Goal: Find specific page/section: Find specific page/section

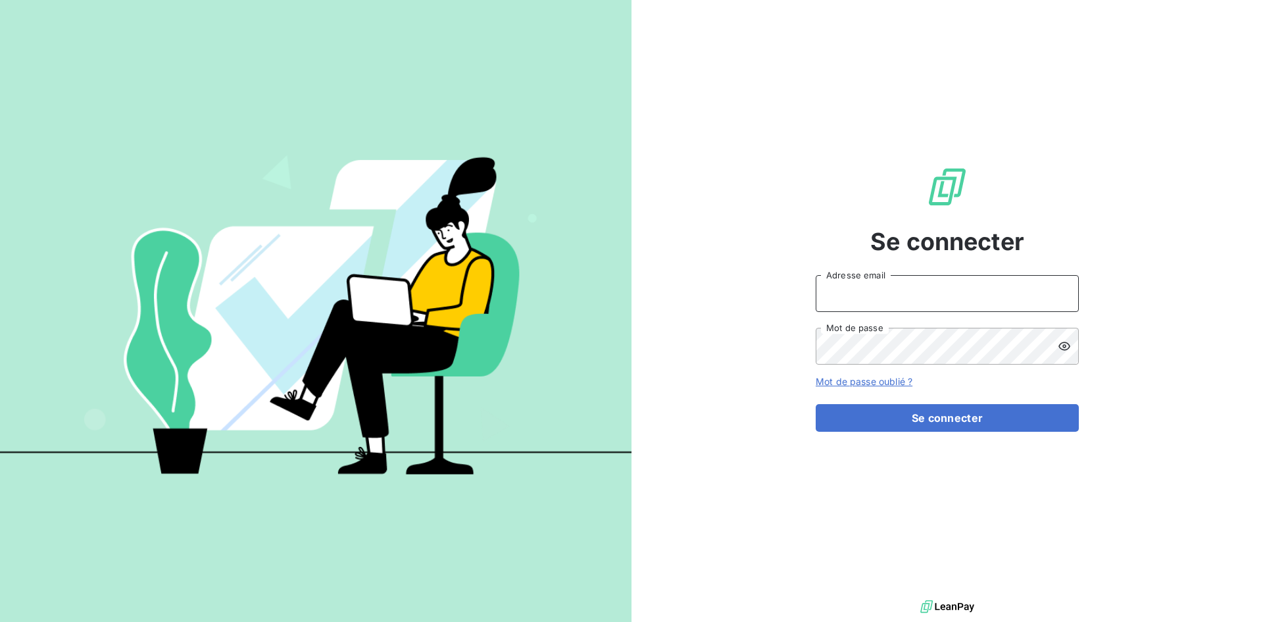
click at [870, 291] on input "Adresse email" at bounding box center [947, 293] width 263 height 37
click at [949, 298] on input "Adresse email" at bounding box center [947, 293] width 263 height 37
click at [841, 299] on input "Adresse email" at bounding box center [947, 293] width 263 height 37
click at [864, 289] on input "Adresse email" at bounding box center [947, 293] width 263 height 37
click at [862, 286] on input "Adresse email" at bounding box center [947, 293] width 263 height 37
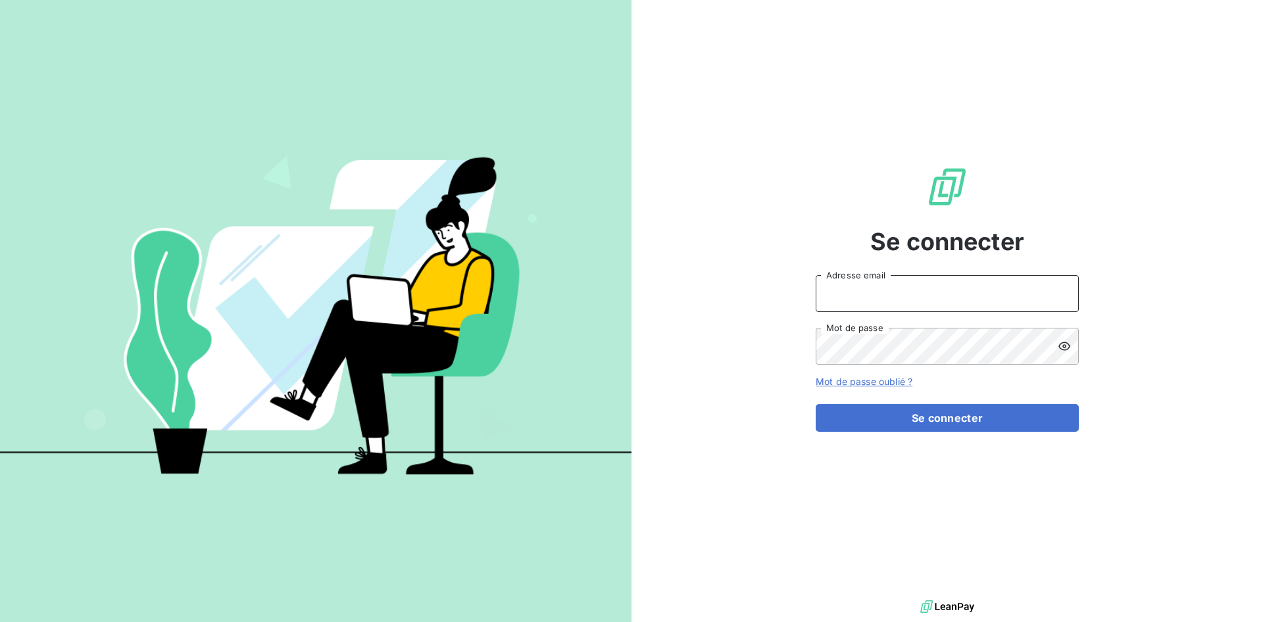
click at [834, 302] on input "Adresse email" at bounding box center [947, 293] width 263 height 37
type input "[EMAIL_ADDRESS][DOMAIN_NAME]"
click at [816, 404] on button "Se connecter" at bounding box center [947, 418] width 263 height 28
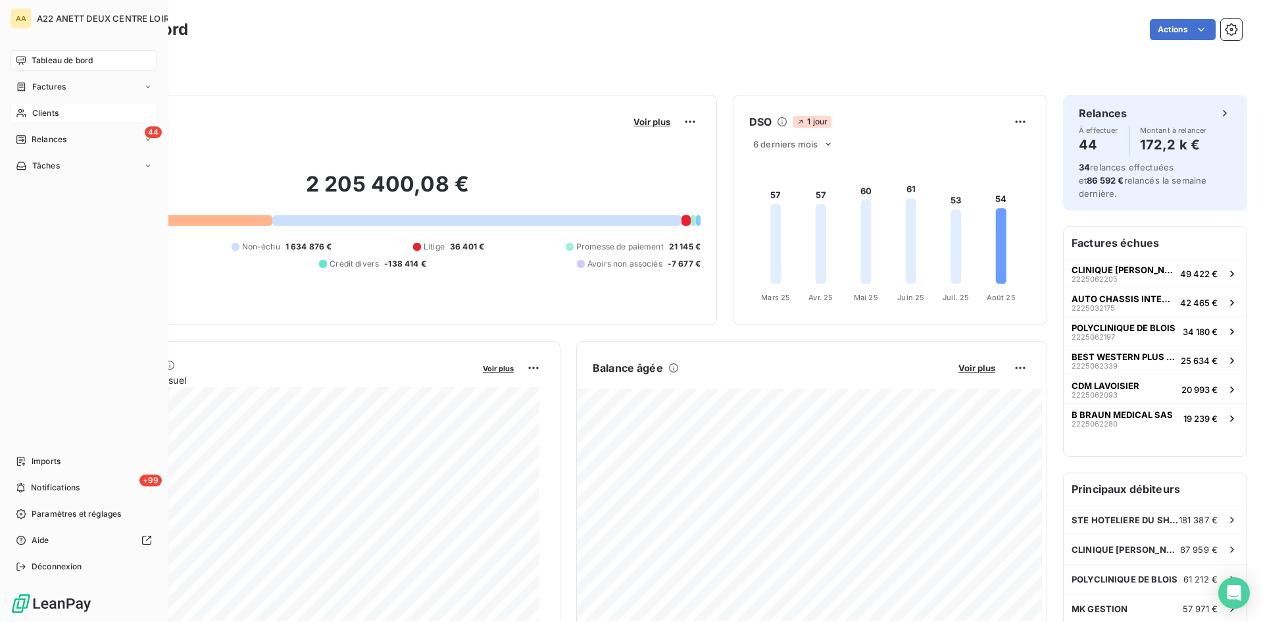
click at [40, 115] on span "Clients" at bounding box center [45, 113] width 26 height 12
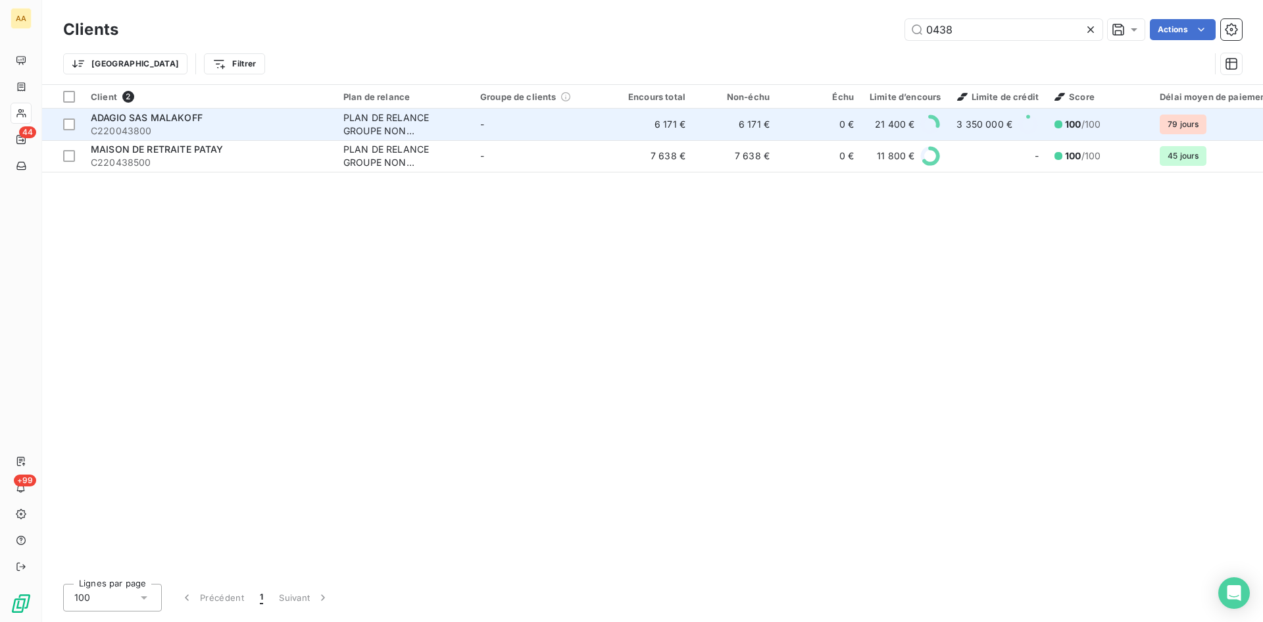
type input "0438"
click at [149, 122] on span "ADAGIO SAS MALAKOFF" at bounding box center [147, 117] width 112 height 11
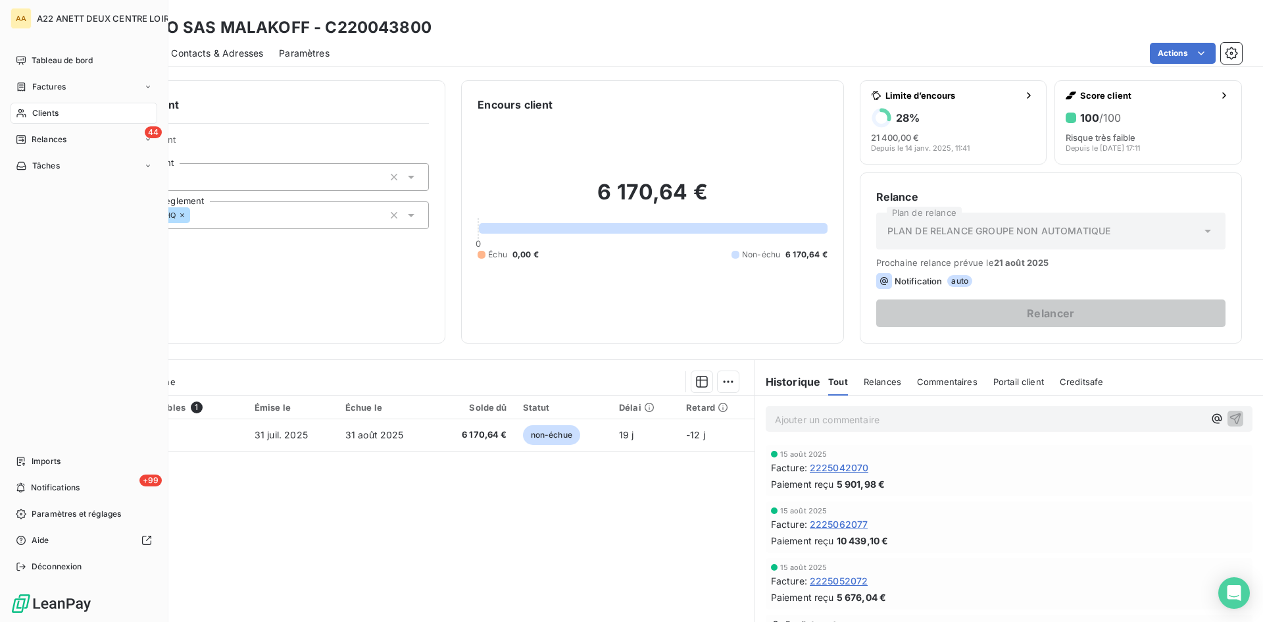
click at [44, 111] on span "Clients" at bounding box center [45, 113] width 26 height 12
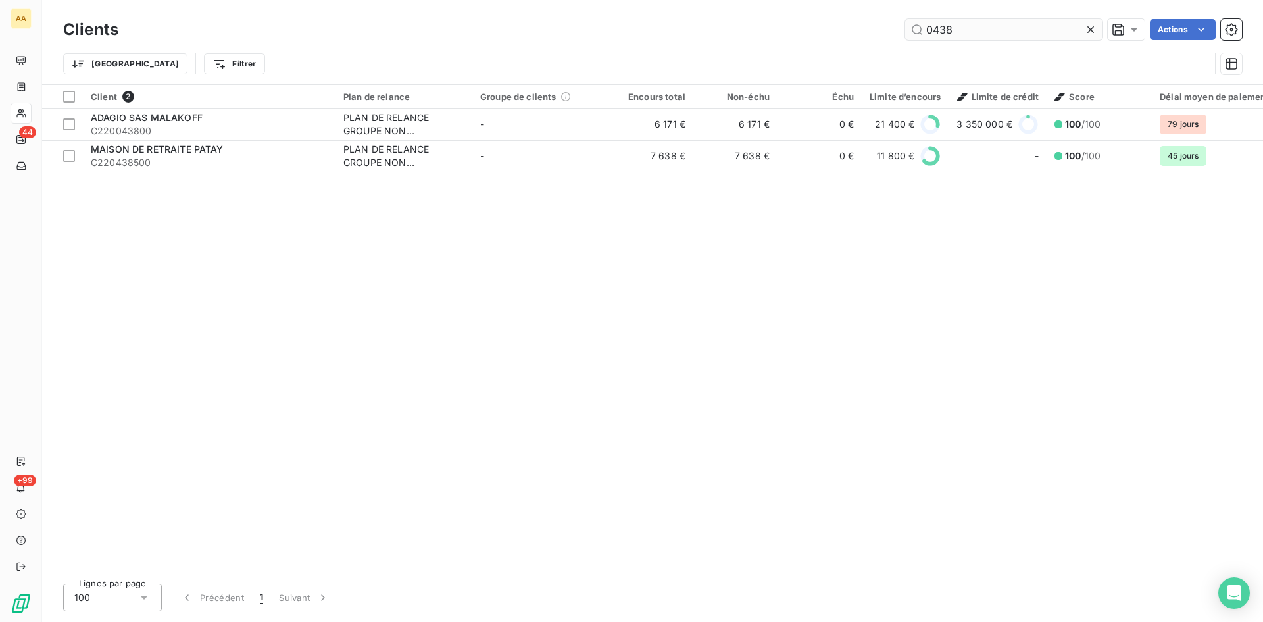
drag, startPoint x: 952, startPoint y: 35, endPoint x: 905, endPoint y: 26, distance: 47.6
click at [905, 26] on input "0438" at bounding box center [1003, 29] width 197 height 21
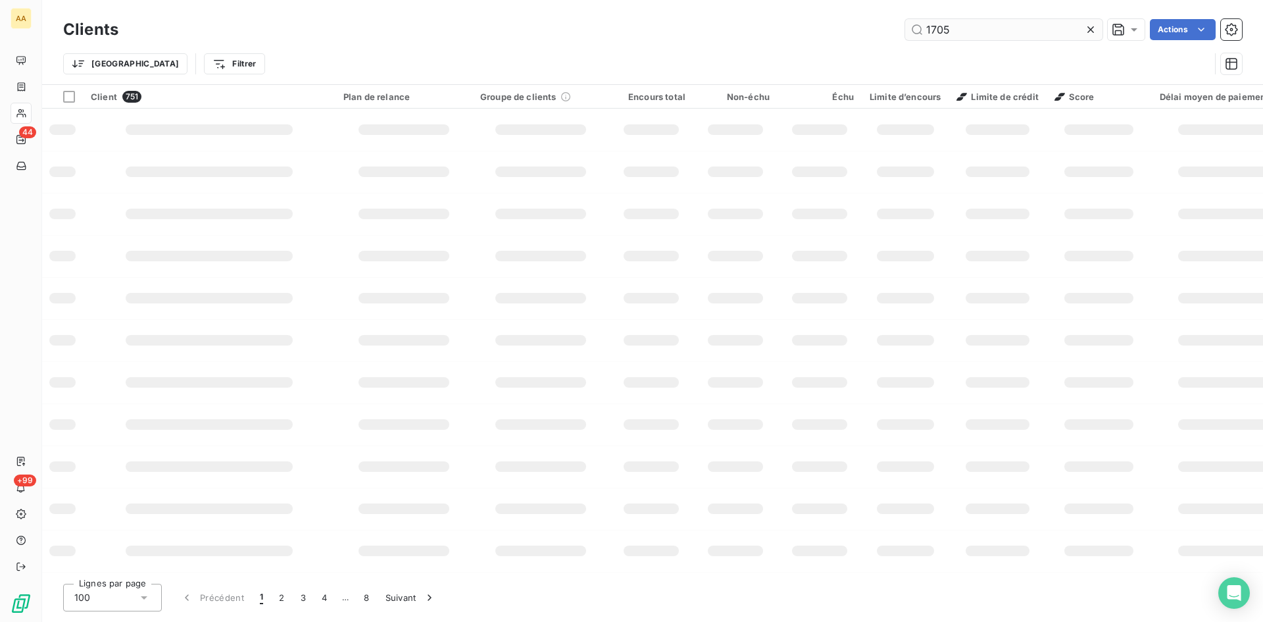
type input "1705"
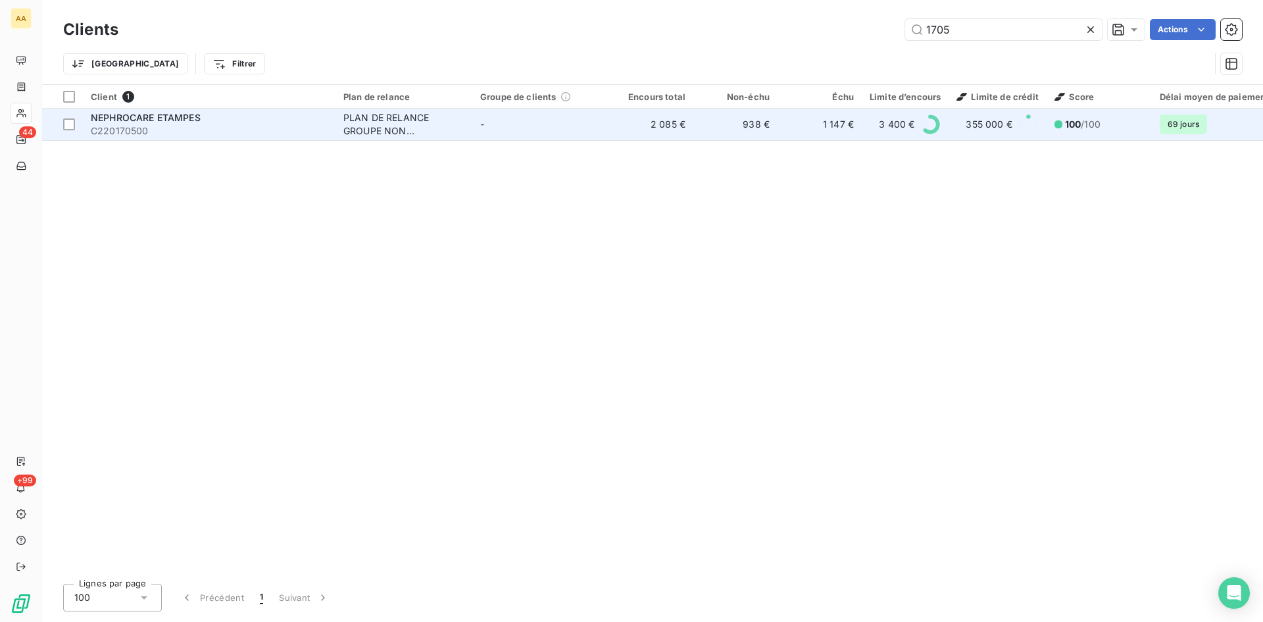
click at [371, 132] on div "PLAN DE RELANCE GROUPE NON AUTOMATIQUE" at bounding box center [403, 124] width 121 height 26
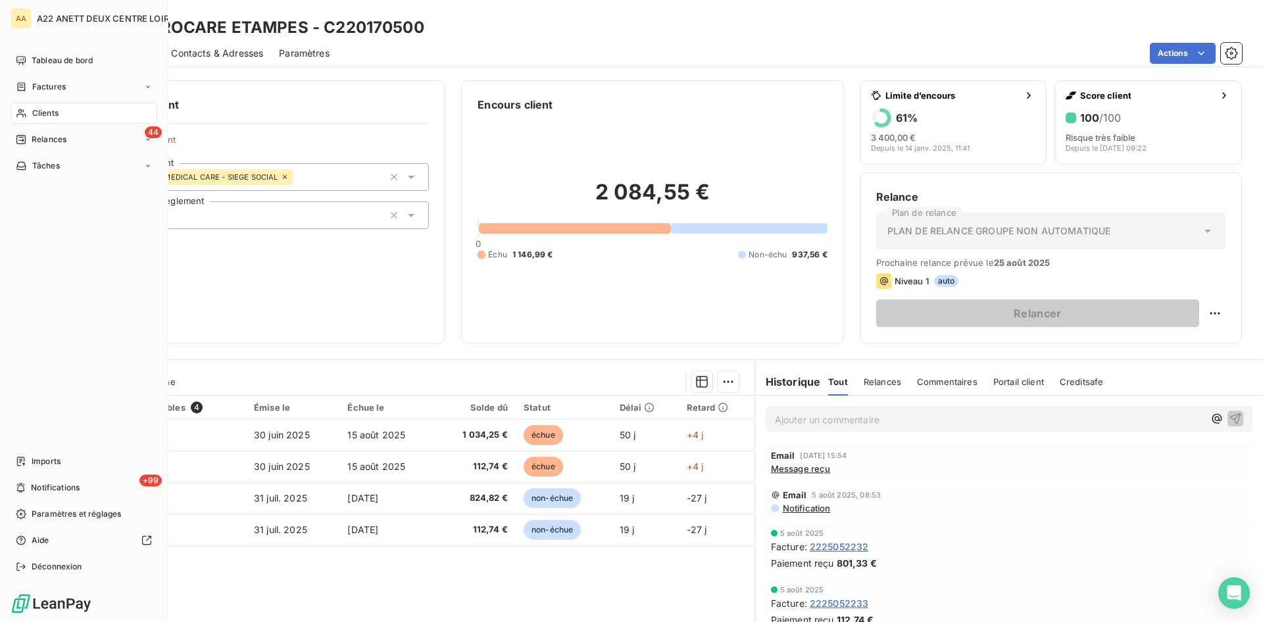
click at [24, 112] on icon at bounding box center [21, 113] width 11 height 11
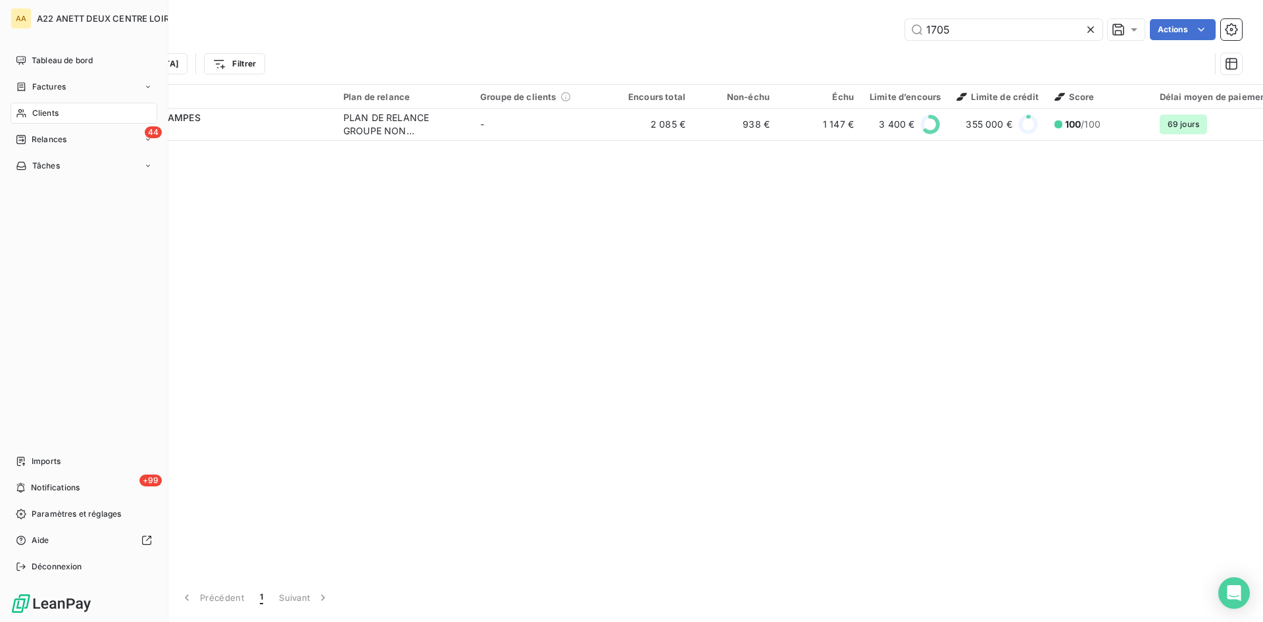
click at [26, 112] on icon at bounding box center [21, 113] width 11 height 11
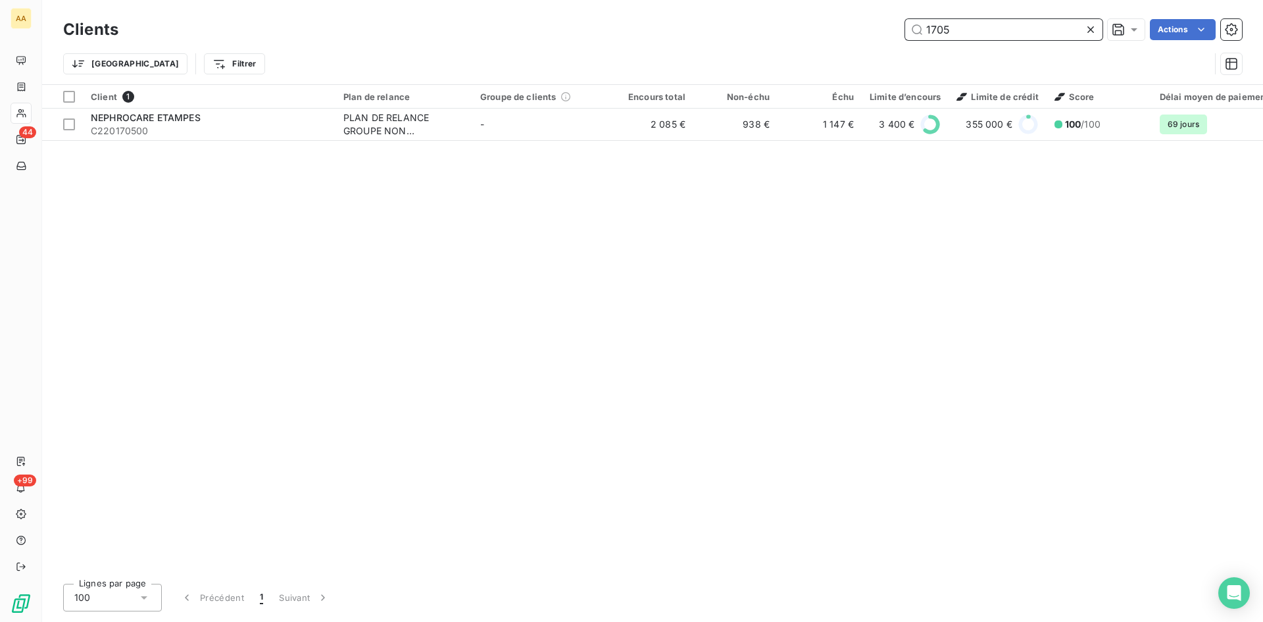
click at [984, 24] on input "1705" at bounding box center [1003, 29] width 197 height 21
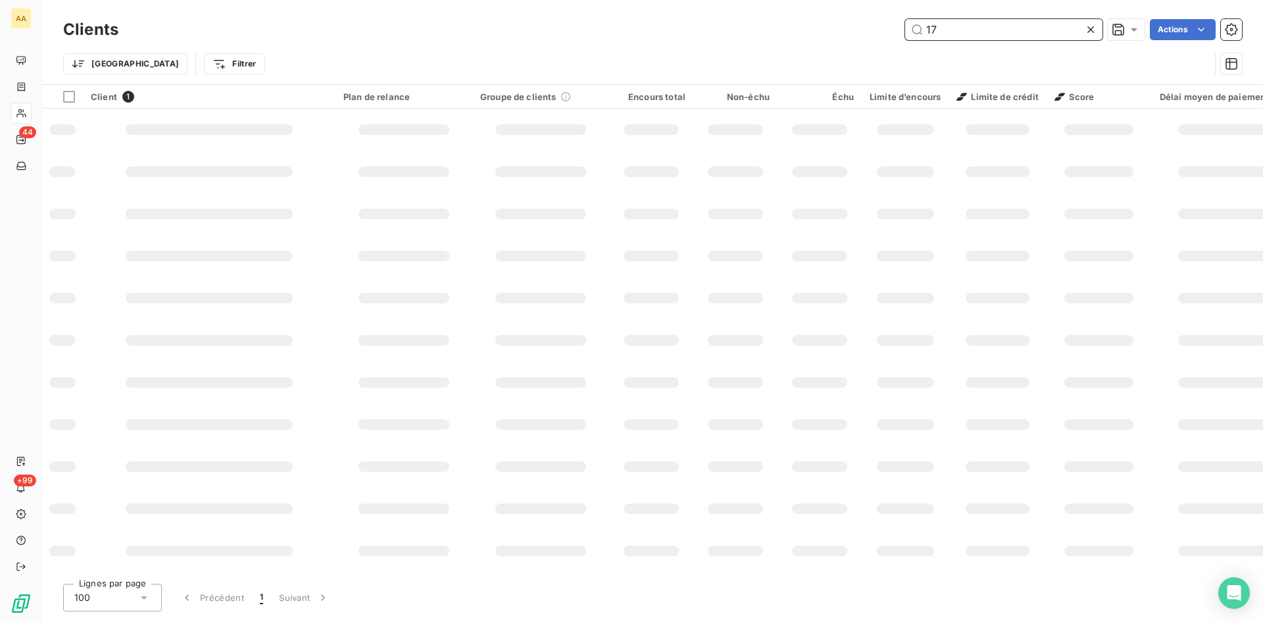
type input "1"
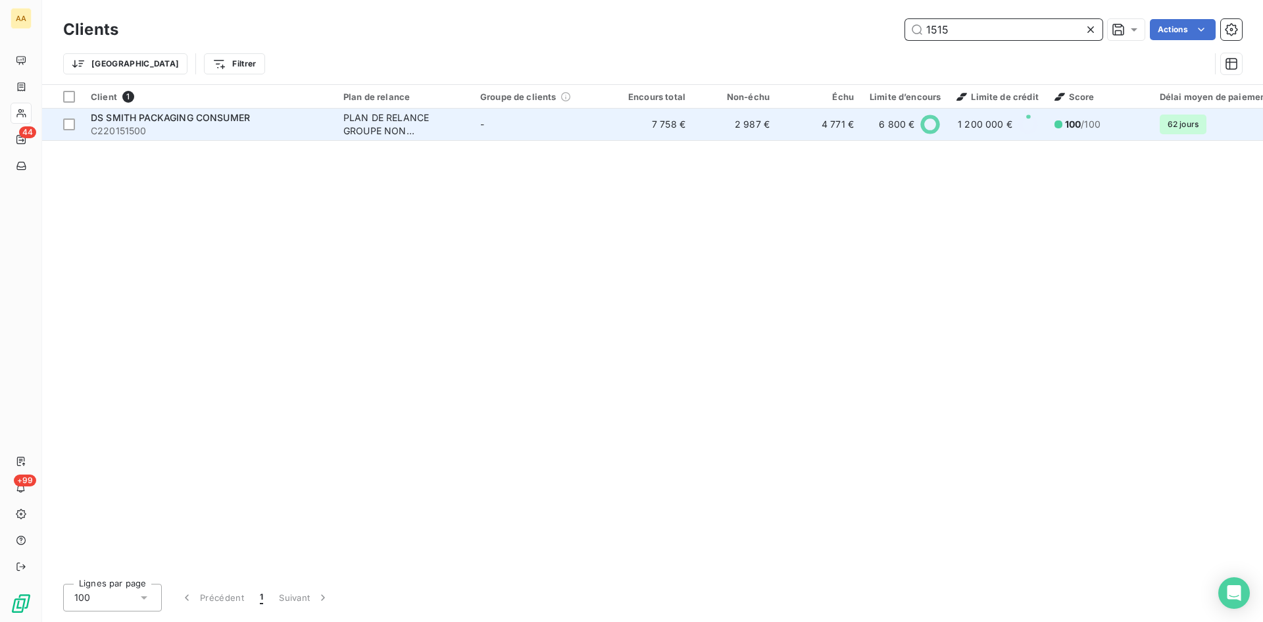
type input "1515"
click at [372, 120] on div "PLAN DE RELANCE GROUPE NON AUTOMATIQUE" at bounding box center [403, 124] width 121 height 26
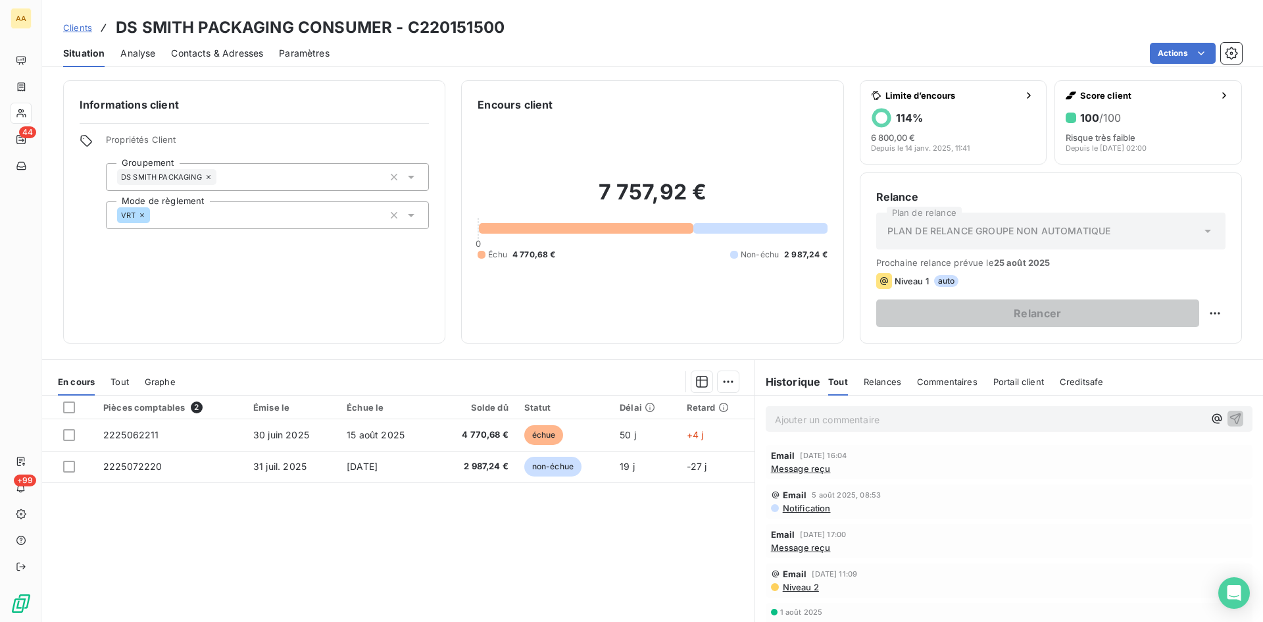
click at [786, 468] on span "Message reçu" at bounding box center [801, 468] width 60 height 11
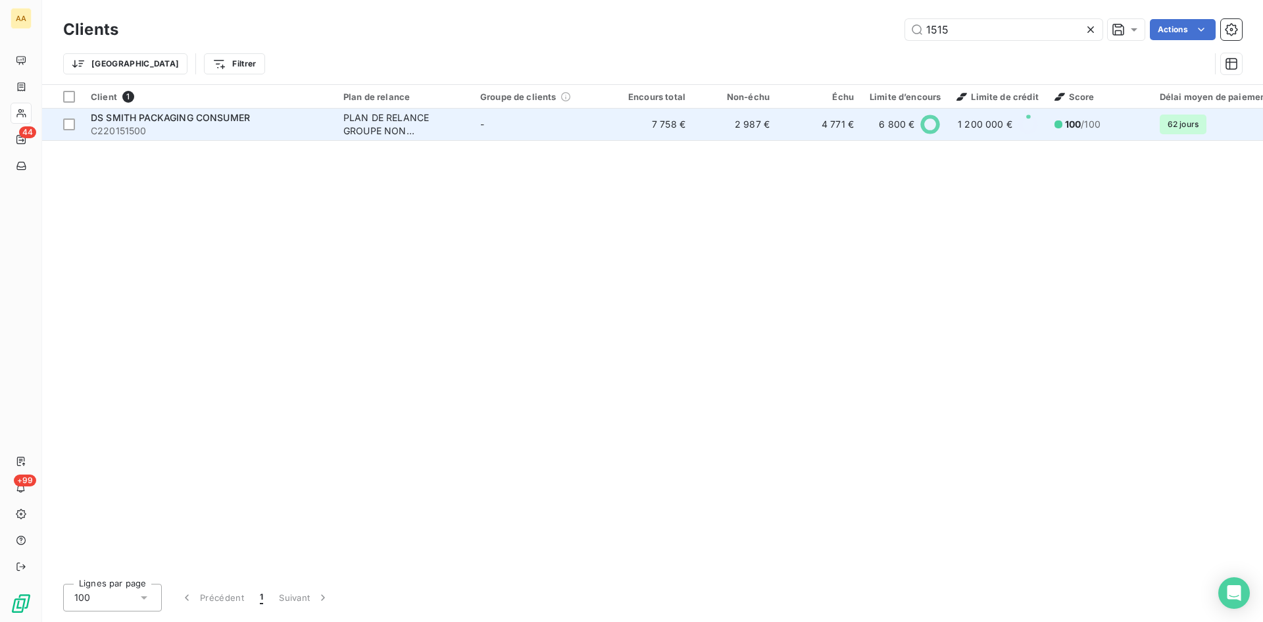
click at [178, 121] on span "DS SMITH PACKAGING CONSUMER" at bounding box center [170, 117] width 159 height 11
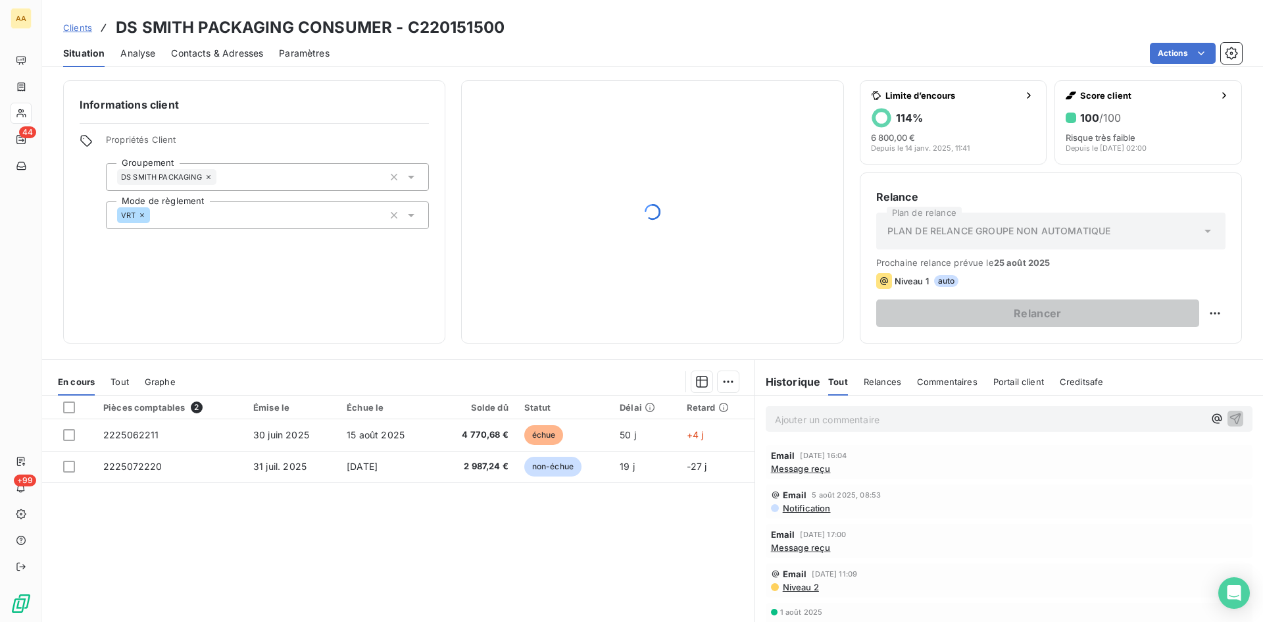
click at [784, 412] on p "Ajouter un commentaire ﻿" at bounding box center [989, 419] width 429 height 16
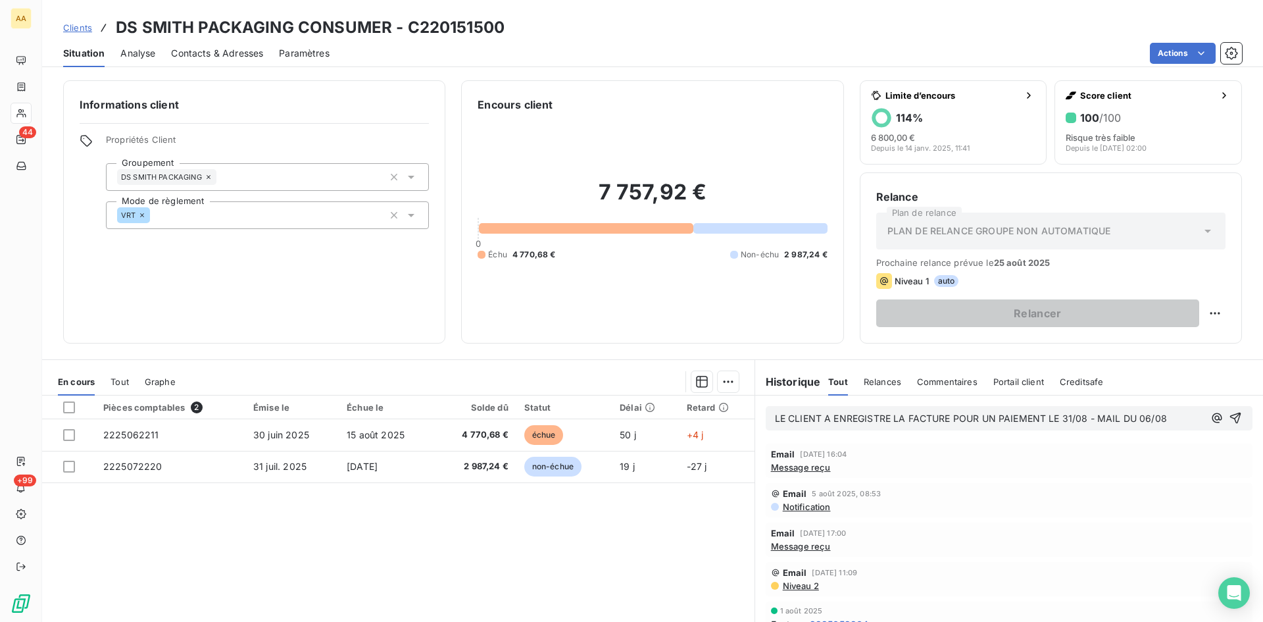
click at [663, 564] on div "Pièces comptables 2 Émise le Échue le Solde dû Statut Délai Retard 2225062211 […" at bounding box center [398, 521] width 712 height 253
click at [1229, 420] on icon "button" at bounding box center [1235, 417] width 13 height 13
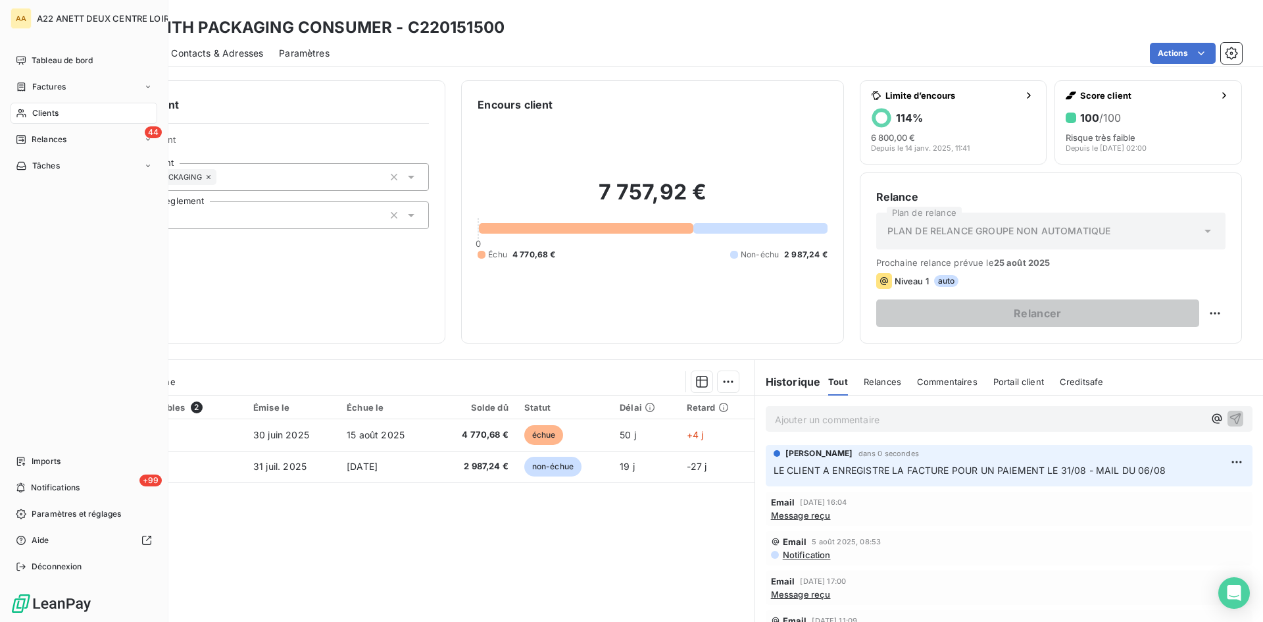
click at [26, 113] on icon at bounding box center [21, 113] width 11 height 11
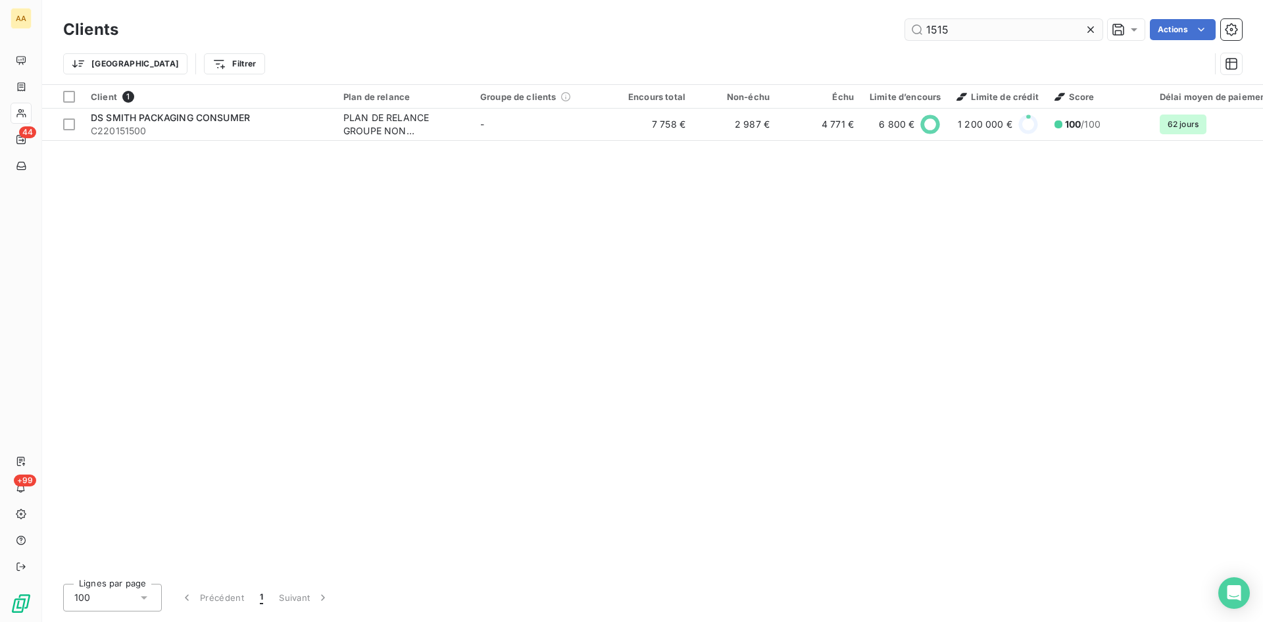
drag, startPoint x: 959, startPoint y: 30, endPoint x: 927, endPoint y: 21, distance: 32.7
click at [927, 21] on input "1515" at bounding box center [1003, 29] width 197 height 21
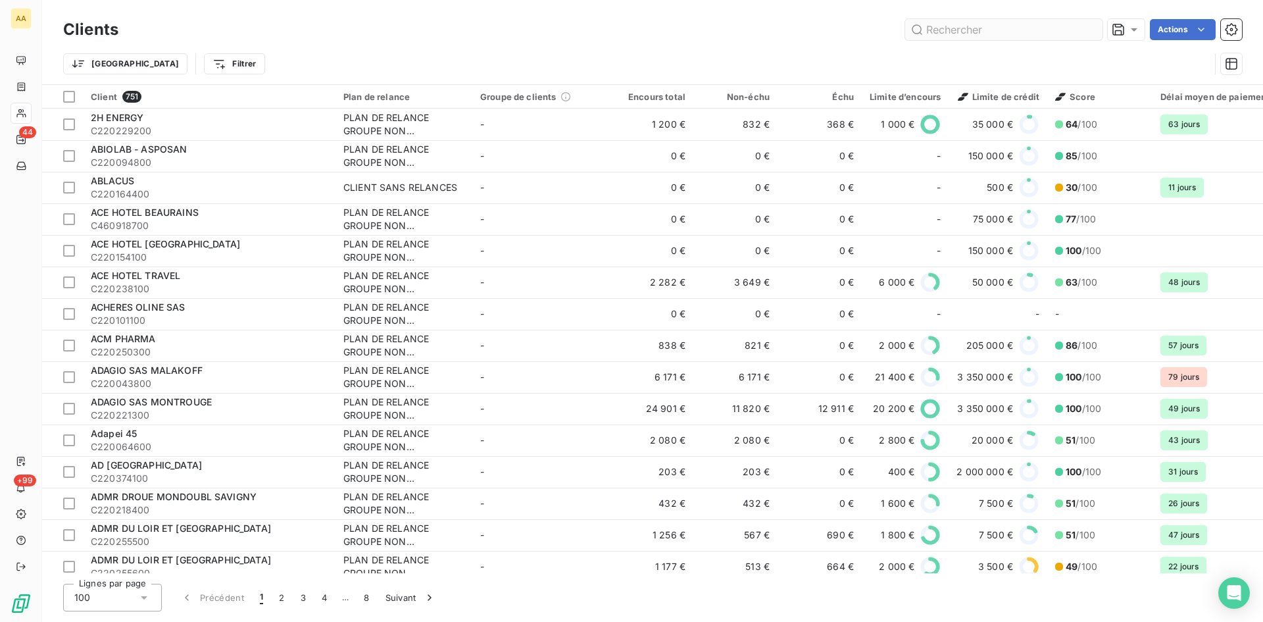
click at [959, 28] on input "text" at bounding box center [1003, 29] width 197 height 21
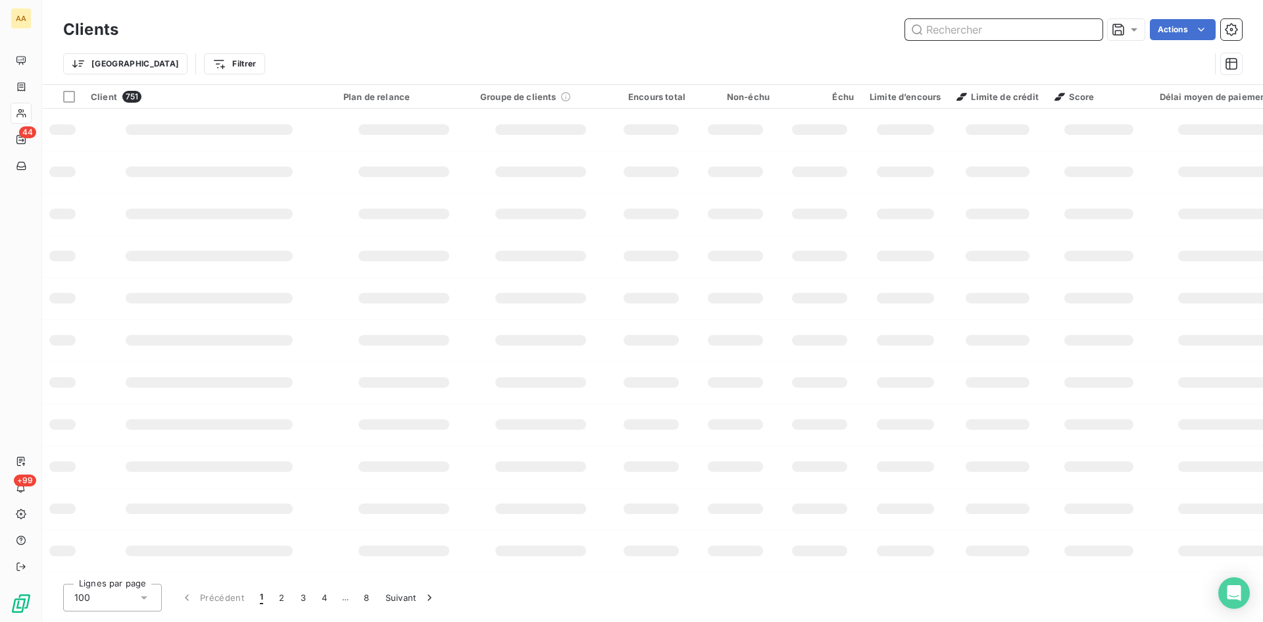
click at [938, 32] on input "text" at bounding box center [1003, 29] width 197 height 21
click at [939, 23] on input "text" at bounding box center [1003, 29] width 197 height 21
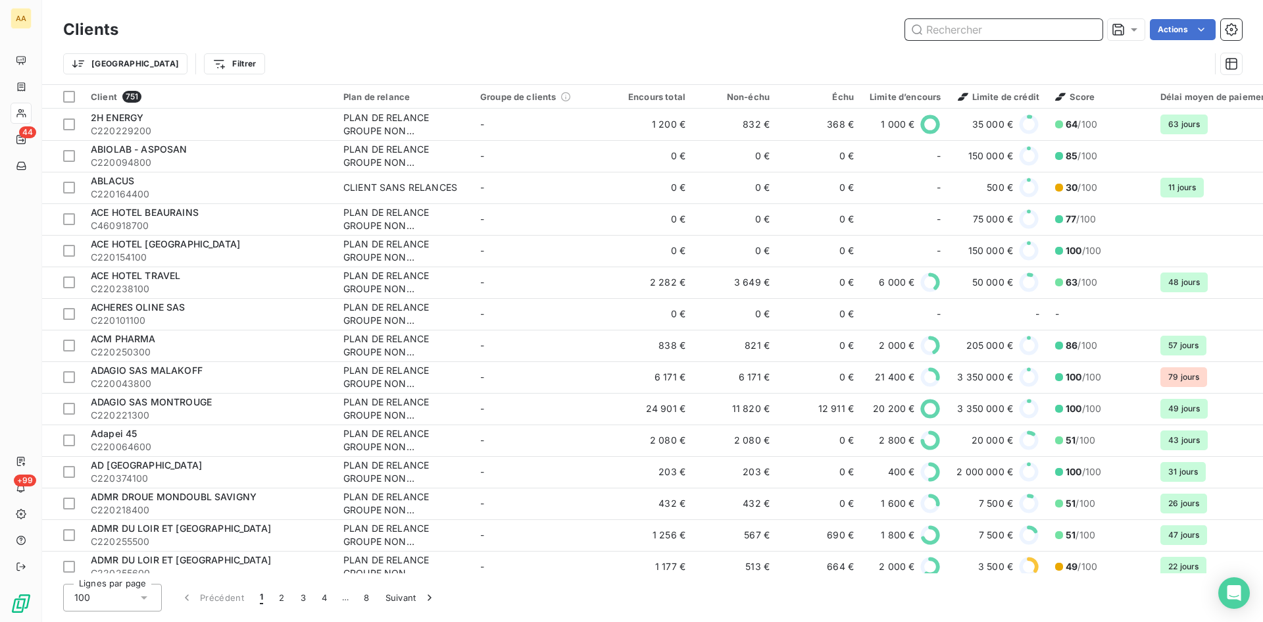
click at [926, 28] on input "text" at bounding box center [1003, 29] width 197 height 21
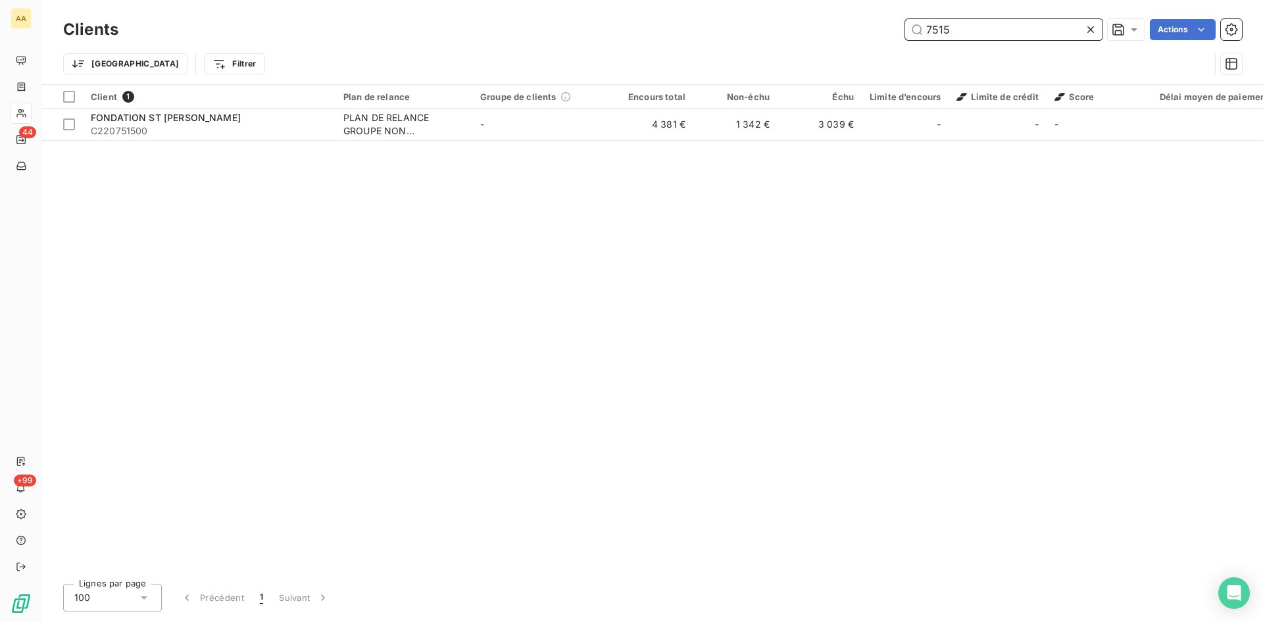
type input "7515"
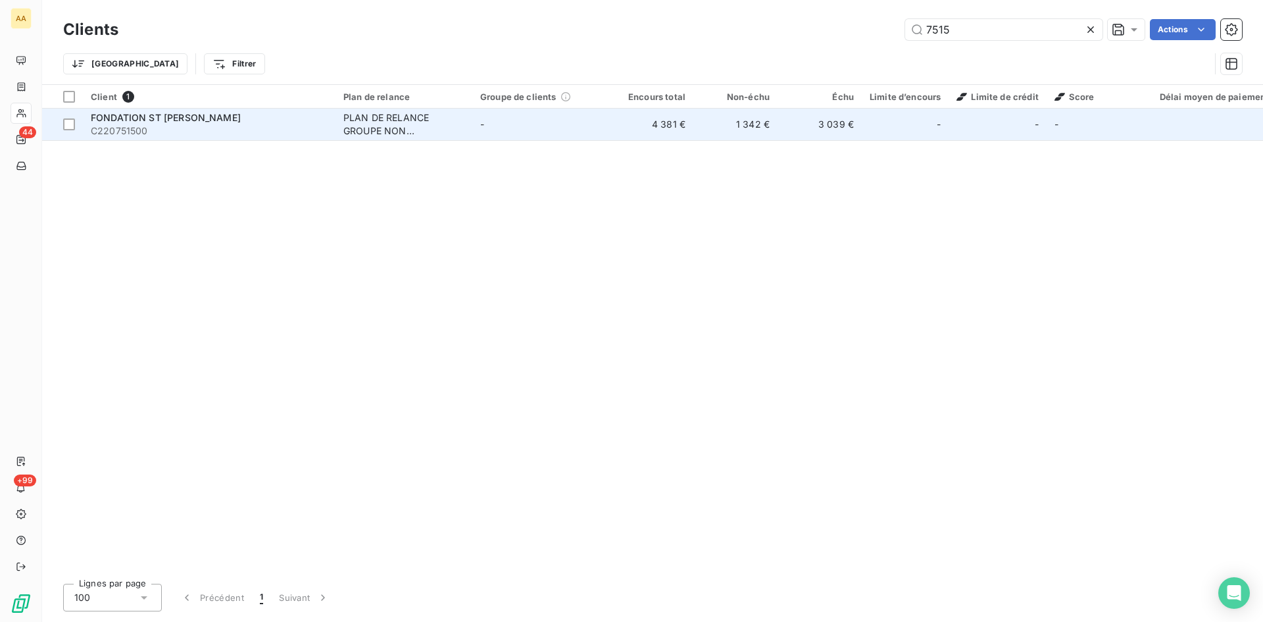
click at [116, 120] on span "FONDATION ST [PERSON_NAME]" at bounding box center [166, 117] width 150 height 11
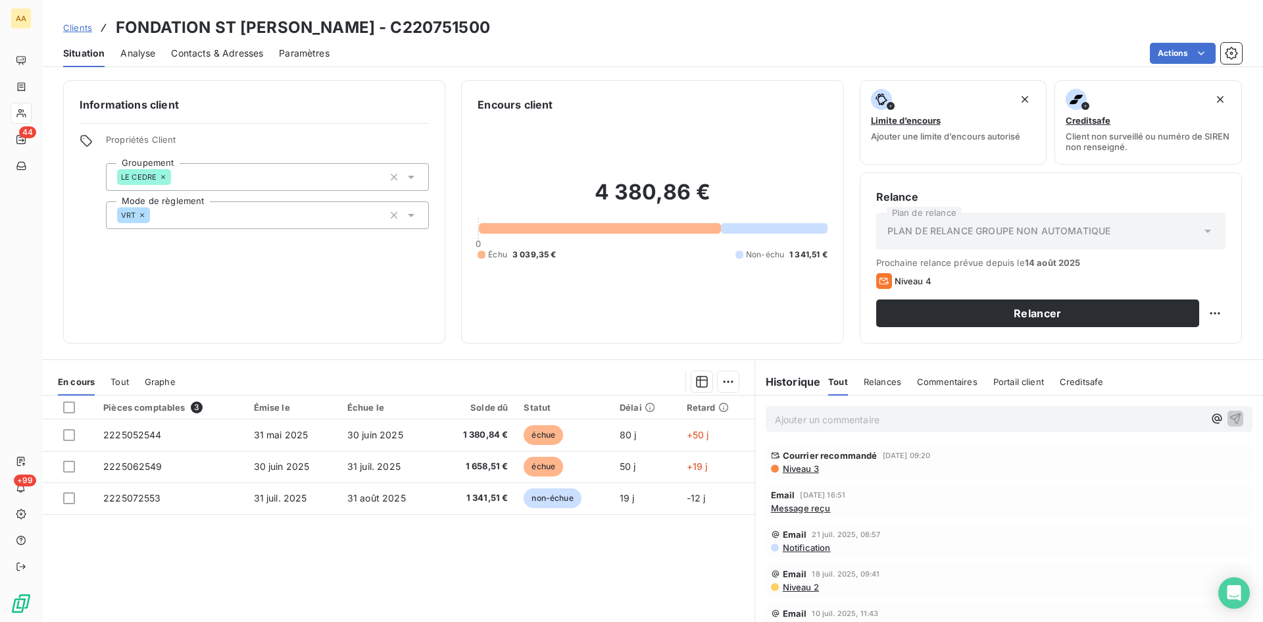
click at [864, 414] on p "Ajouter un commentaire ﻿" at bounding box center [989, 419] width 429 height 16
click at [1229, 415] on icon "button" at bounding box center [1235, 417] width 13 height 13
